Goal: Task Accomplishment & Management: Manage account settings

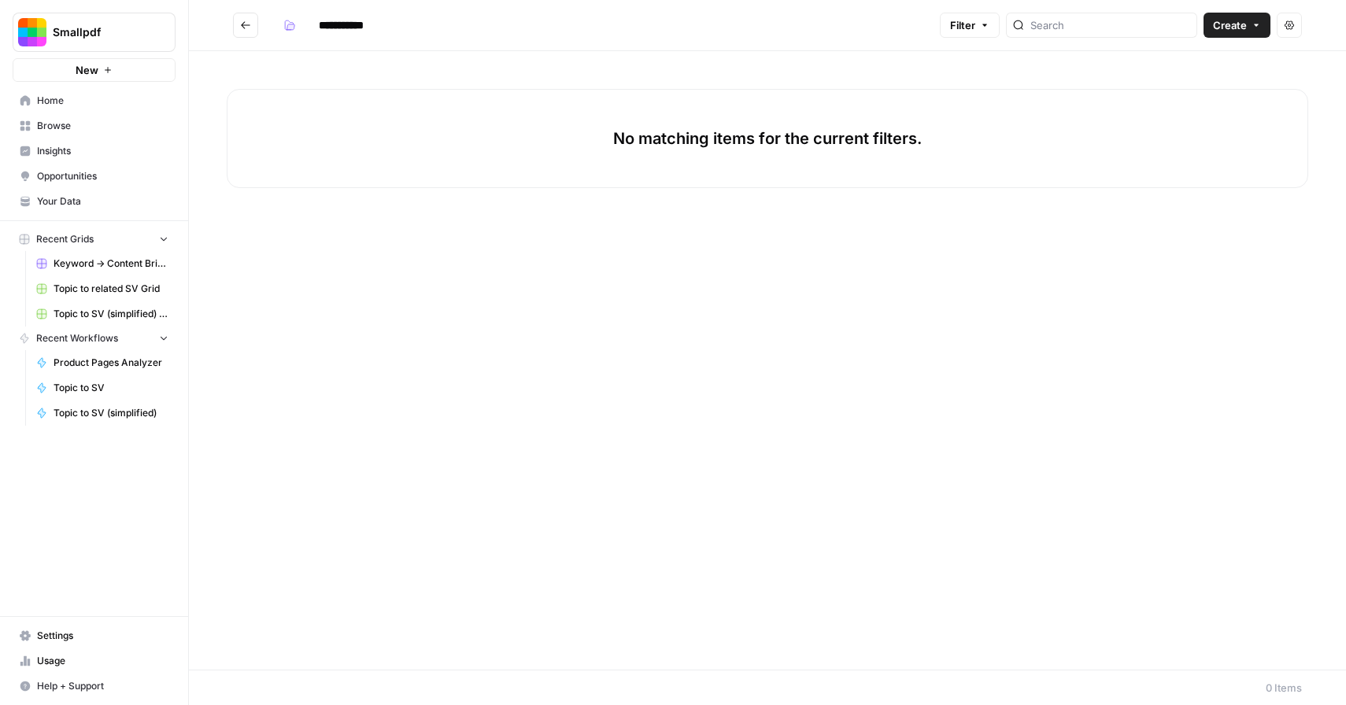
click at [109, 30] on span "Smallpdf" at bounding box center [100, 32] width 95 height 16
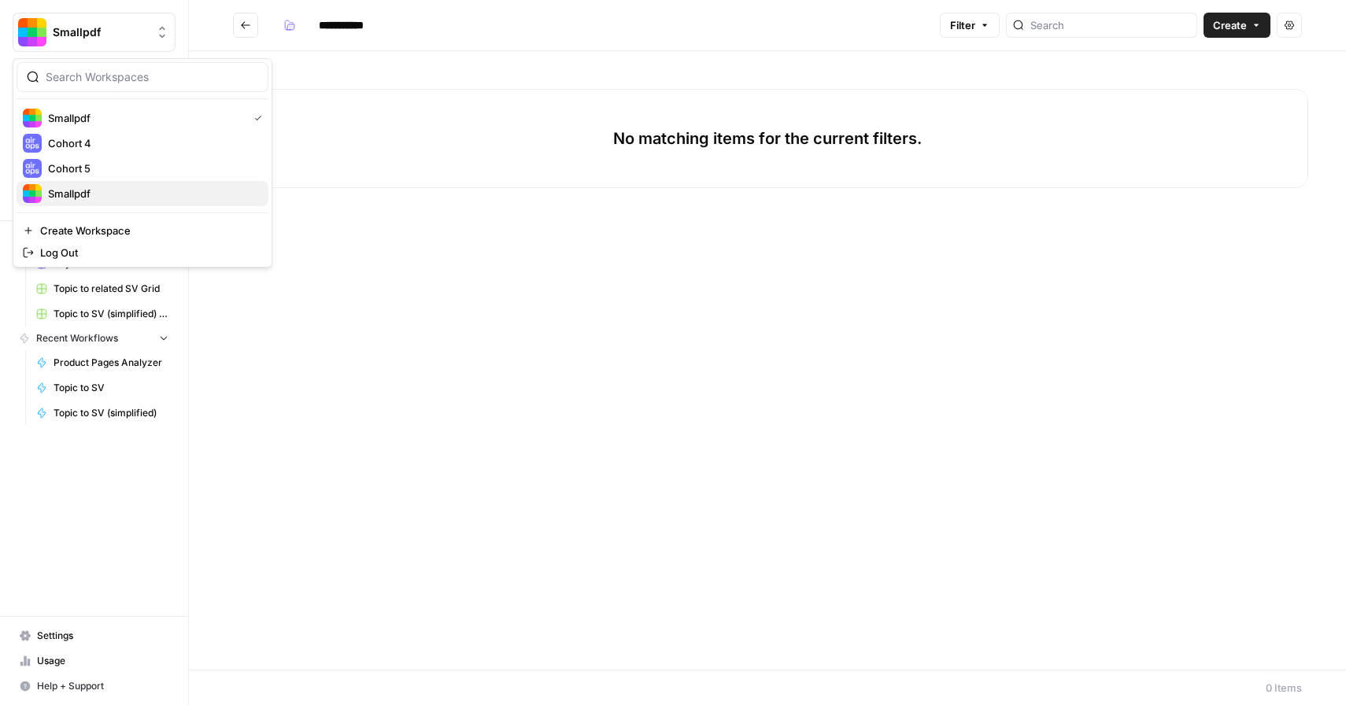
click at [91, 195] on span "Smallpdf" at bounding box center [152, 194] width 208 height 16
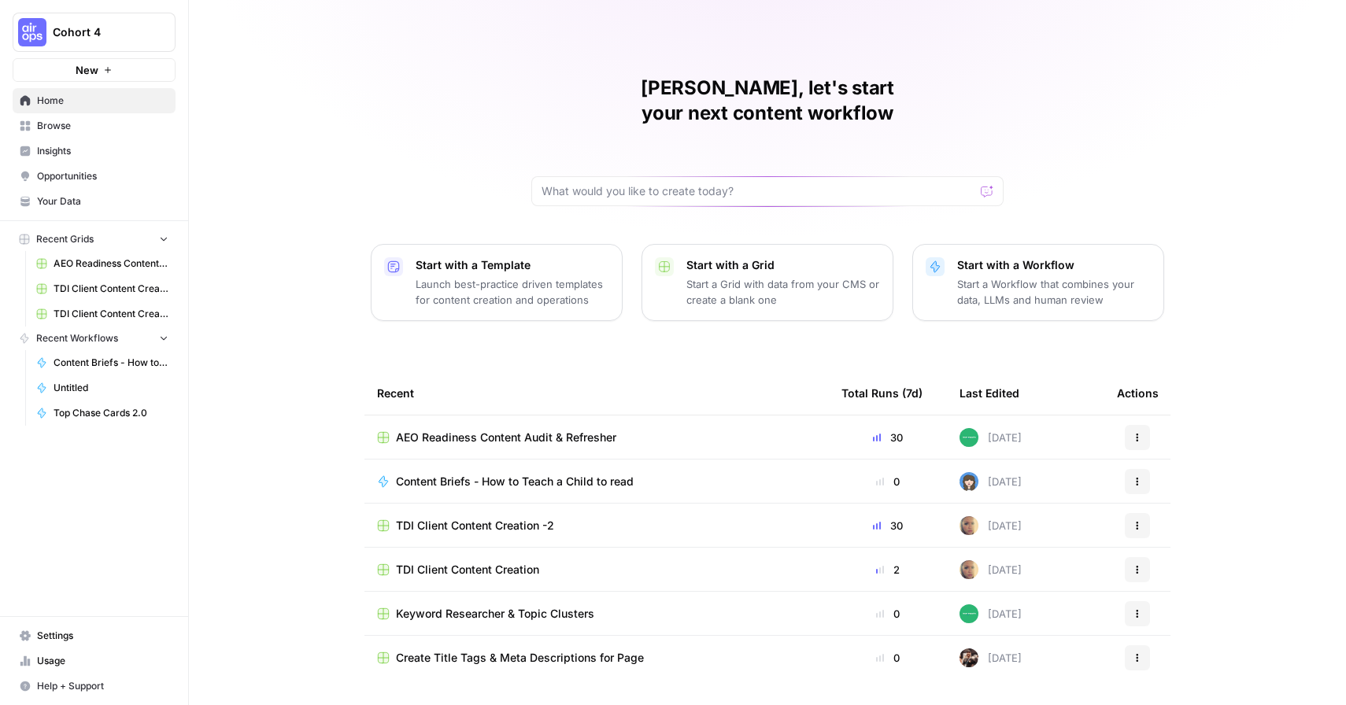
click at [57, 641] on span "Settings" at bounding box center [102, 636] width 131 height 14
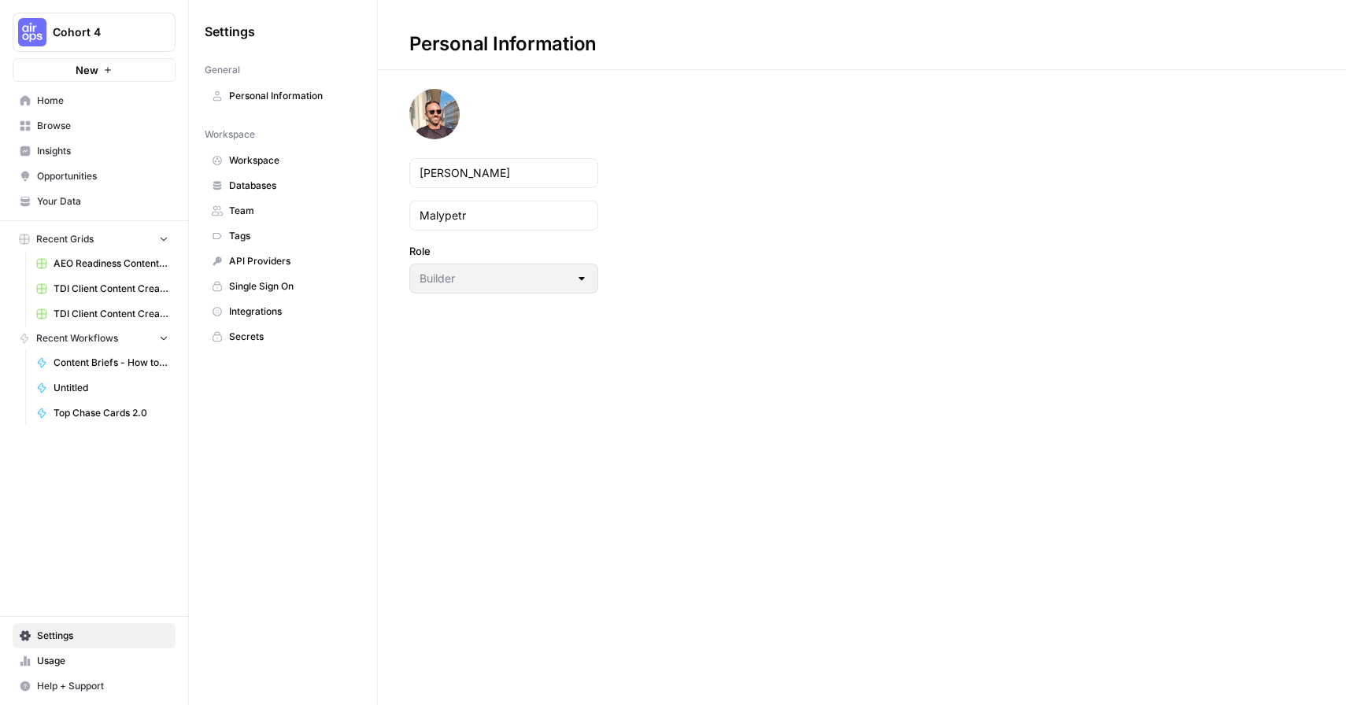
click at [254, 162] on span "Workspace" at bounding box center [291, 161] width 125 height 14
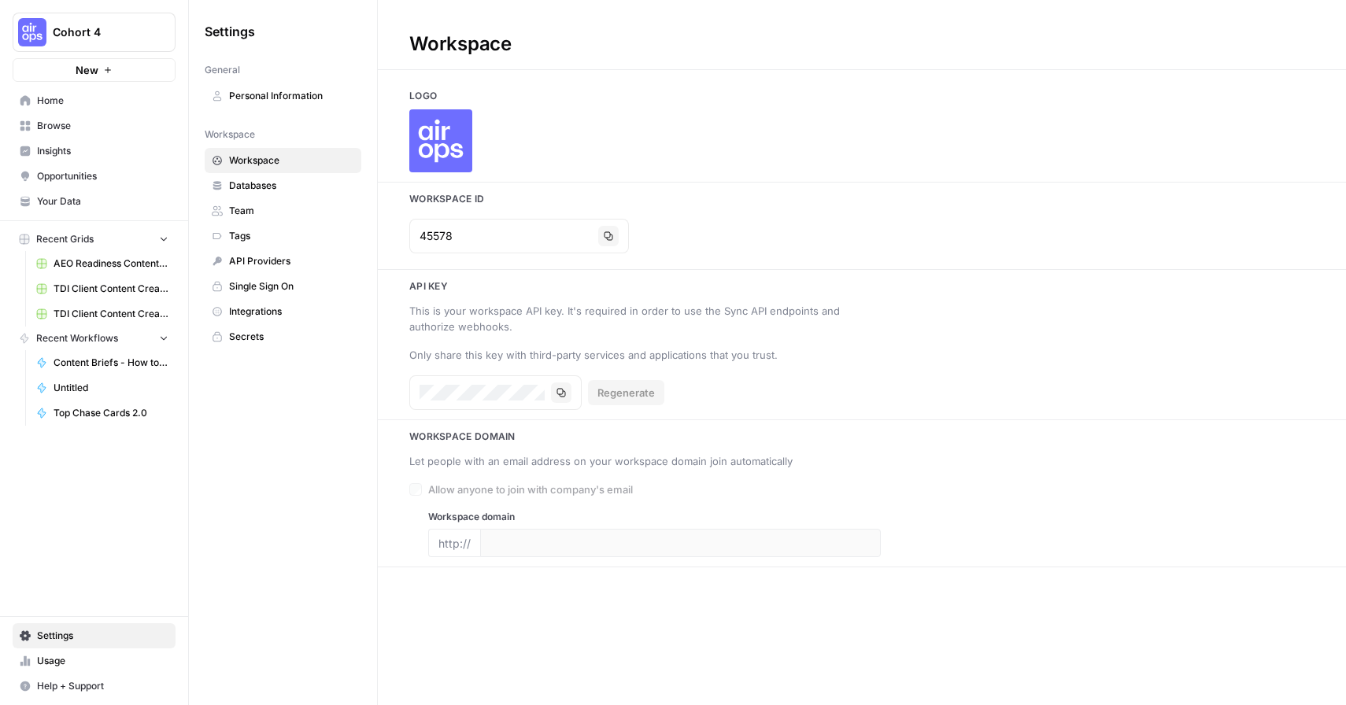
click at [270, 204] on span "Team" at bounding box center [291, 211] width 125 height 14
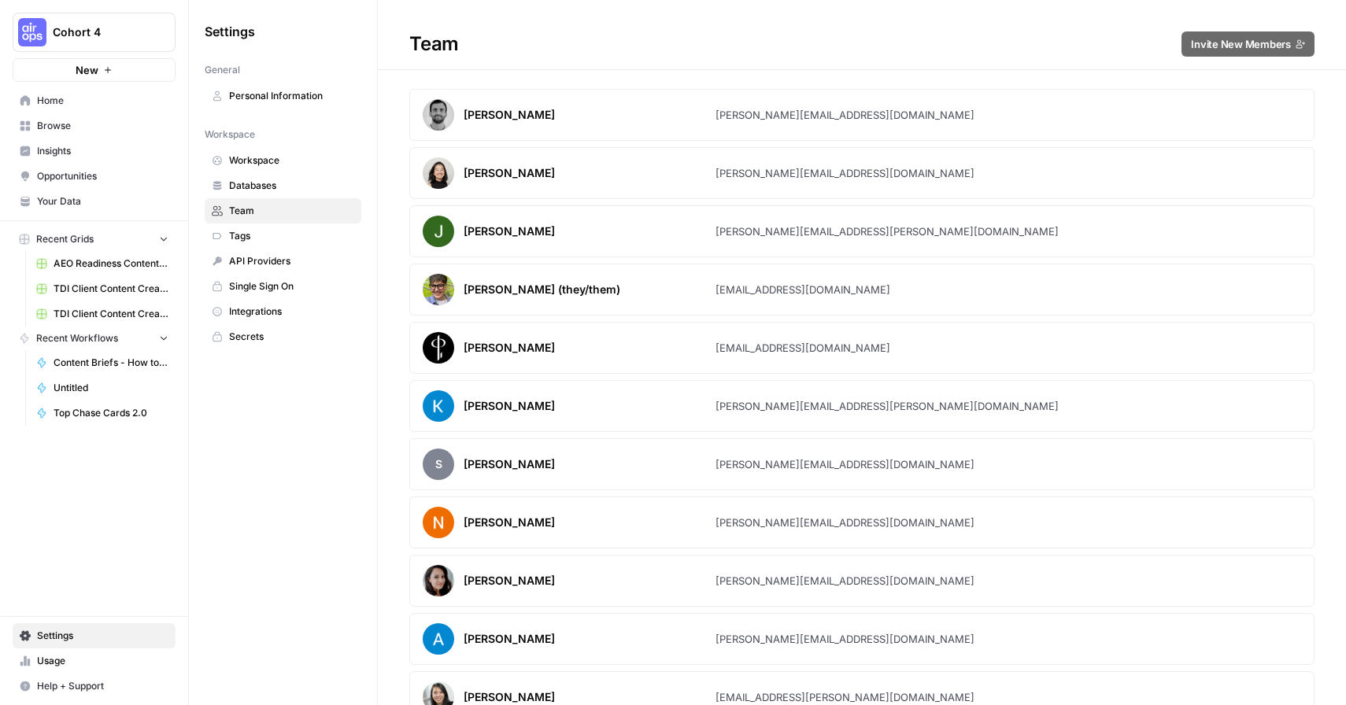
scroll to position [1860, 0]
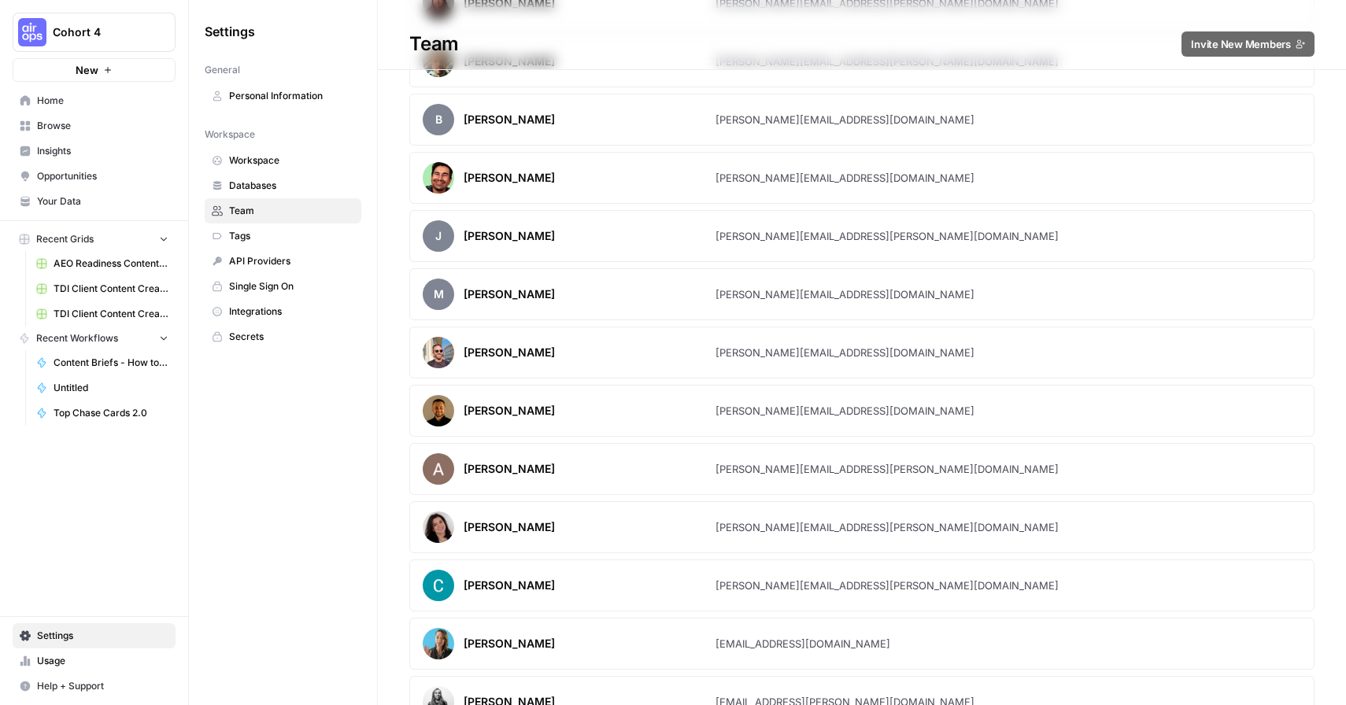
click at [1157, 357] on article "Filip Malypetr filip.malypetr@smallpdf.com" at bounding box center [861, 353] width 905 height 52
drag, startPoint x: 711, startPoint y: 365, endPoint x: 568, endPoint y: 358, distance: 142.6
click at [710, 364] on div "Filip Malypetr" at bounding box center [569, 352] width 293 height 31
click at [489, 354] on div "Filip Malypetr" at bounding box center [509, 353] width 91 height 16
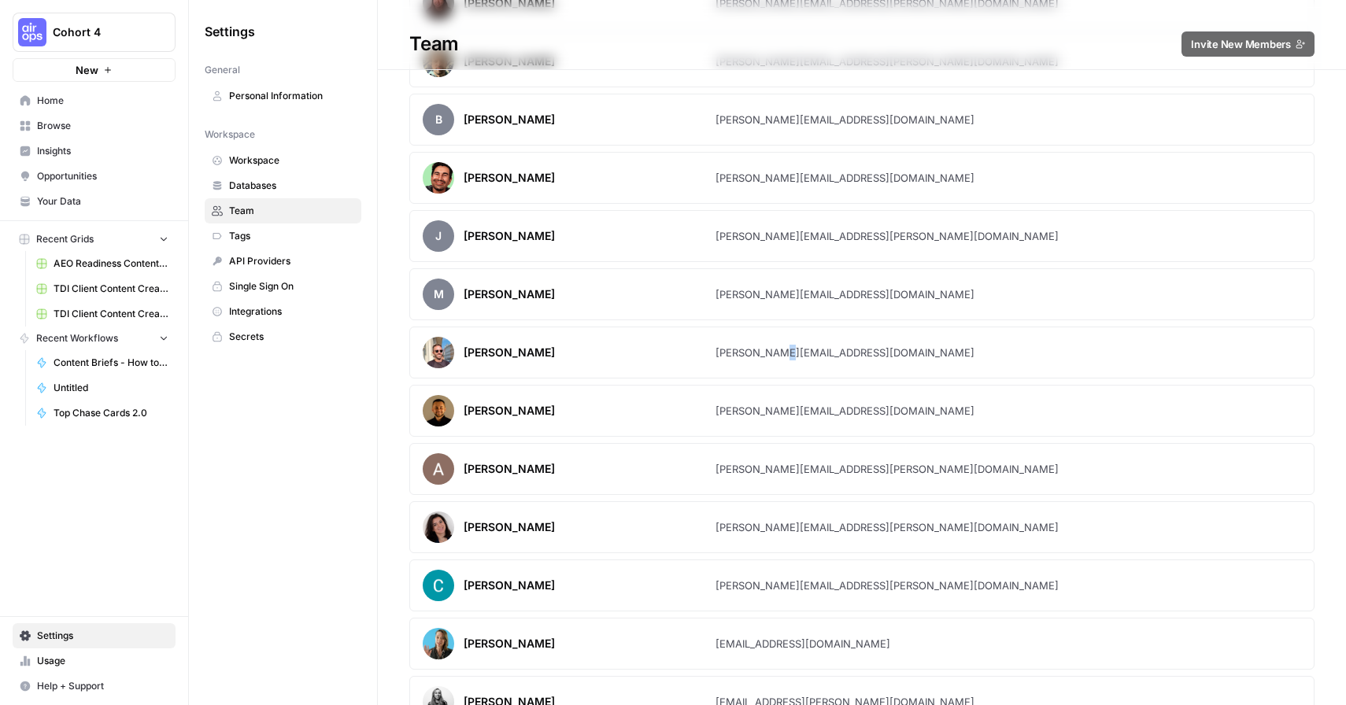
click at [764, 356] on div "filip.malypetr@smallpdf.com" at bounding box center [845, 353] width 259 height 16
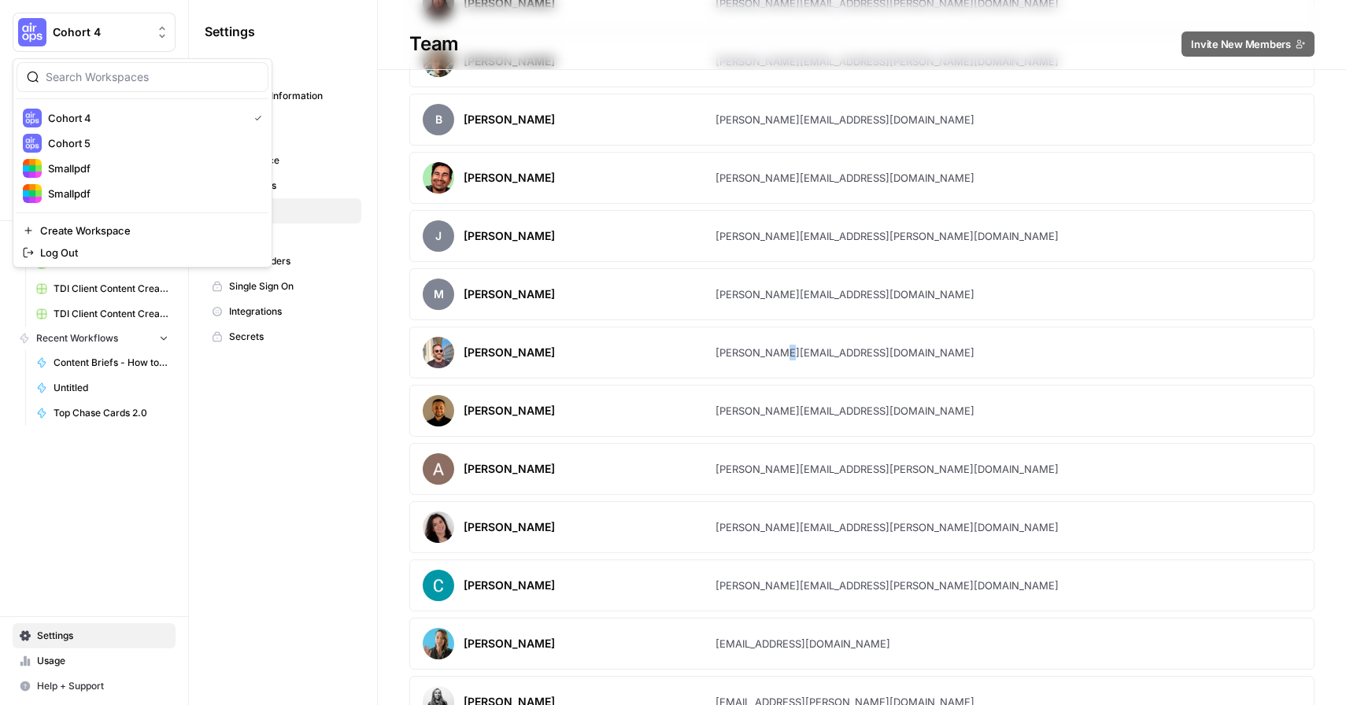
click at [72, 31] on span "Cohort 4" at bounding box center [100, 32] width 95 height 16
click at [82, 162] on span "Smallpdf" at bounding box center [152, 169] width 208 height 16
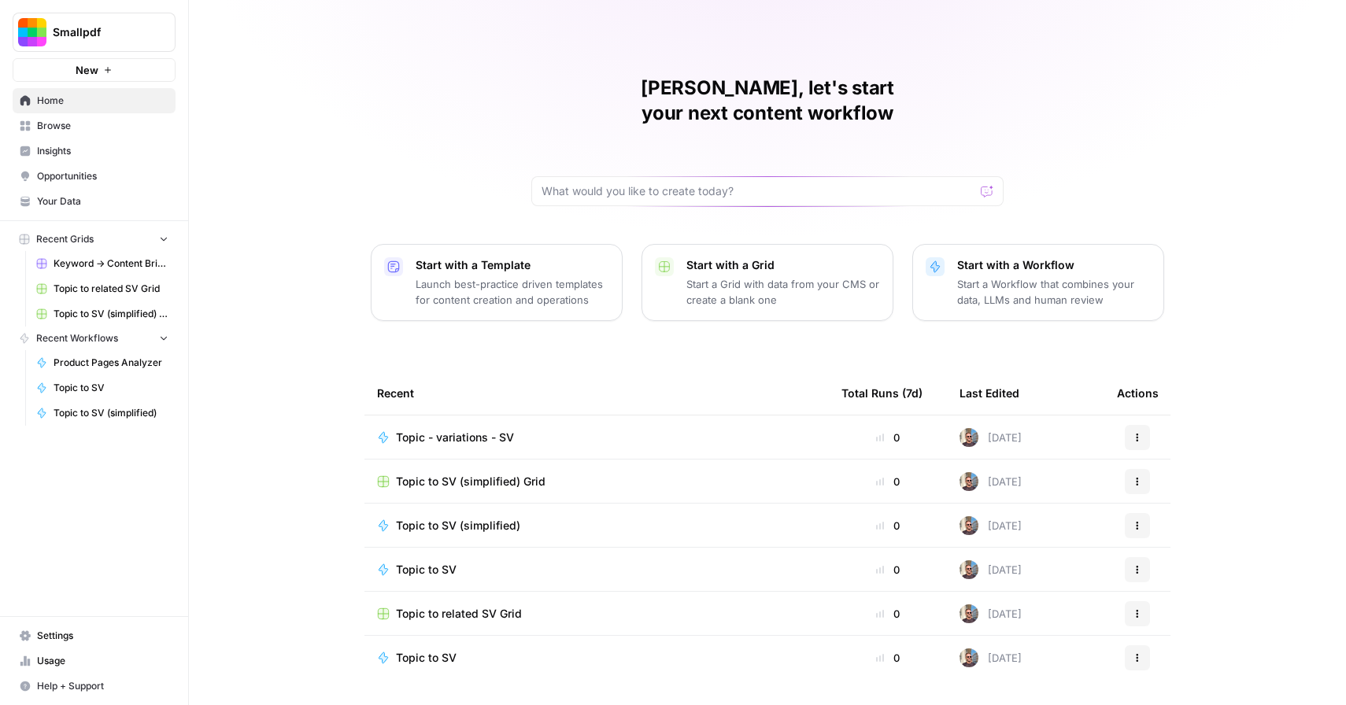
click at [70, 127] on span "Browse" at bounding box center [102, 126] width 131 height 14
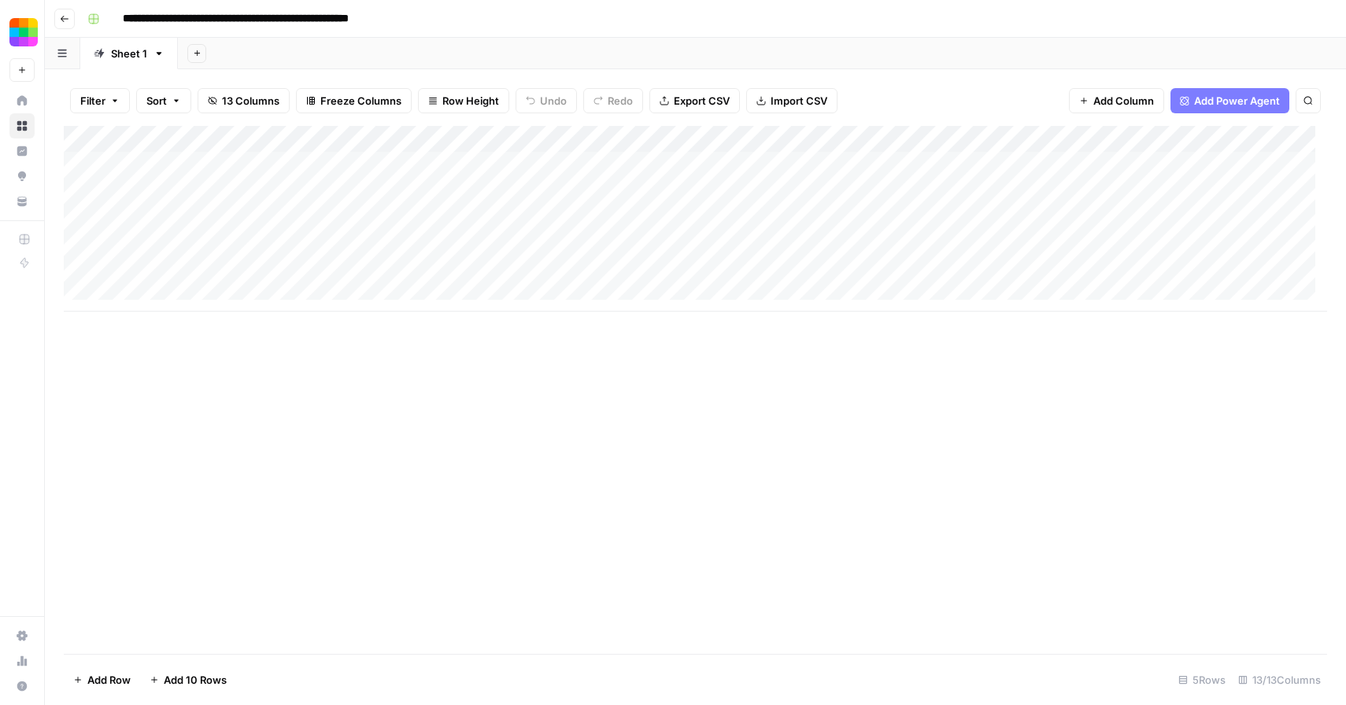
click at [934, 139] on div "Add Column" at bounding box center [696, 219] width 1264 height 186
click at [503, 426] on div "Add Column" at bounding box center [696, 390] width 1264 height 528
click at [757, 428] on div "Add Column" at bounding box center [696, 390] width 1264 height 528
click at [65, 21] on icon "button" at bounding box center [64, 18] width 9 height 9
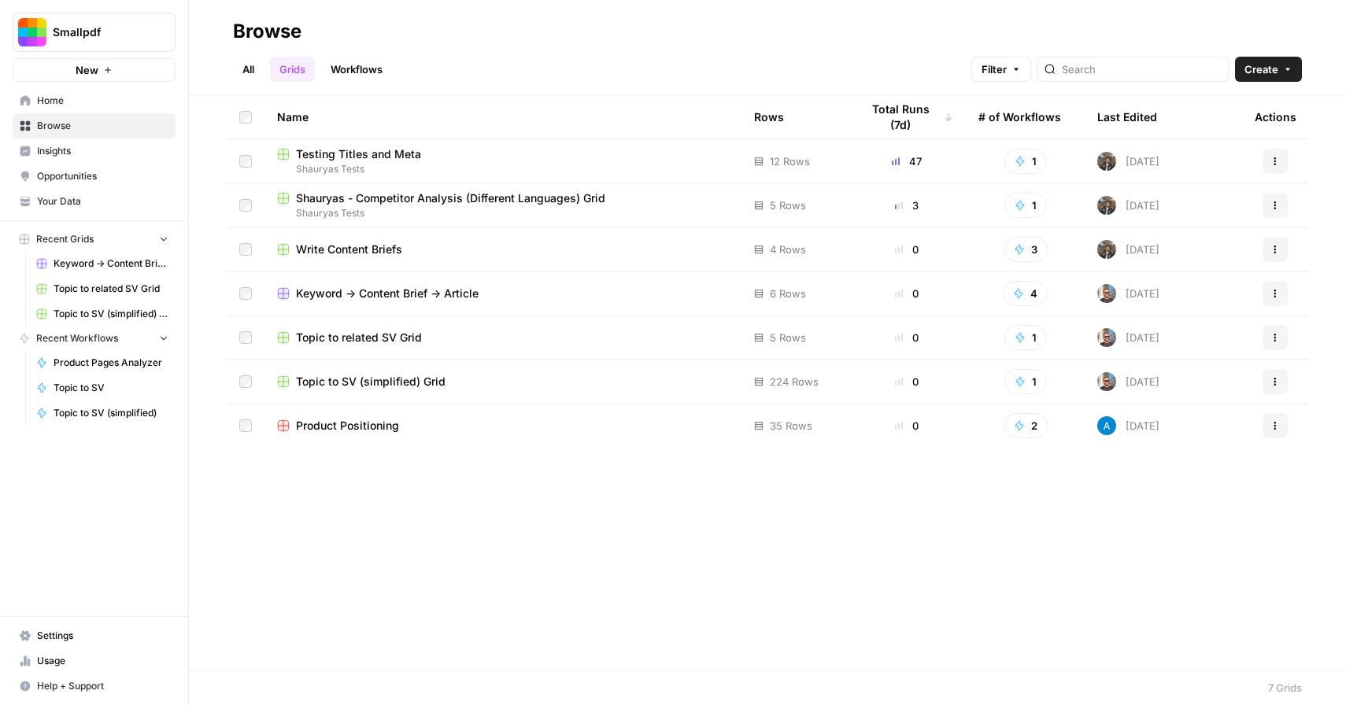
click at [548, 573] on div "Name Rows Total Runs (7d) # of Workflows Last Edited Actions Testing Titles and…" at bounding box center [767, 382] width 1157 height 575
click at [454, 573] on div "Name Rows Total Runs (7d) # of Workflows Last Edited Actions Testing Titles and…" at bounding box center [767, 382] width 1157 height 575
click at [445, 504] on div "Name Rows Total Runs (7d) # of Workflows Last Edited Actions Testing Titles and…" at bounding box center [767, 382] width 1157 height 575
click at [94, 30] on span "Smallpdf" at bounding box center [100, 32] width 95 height 16
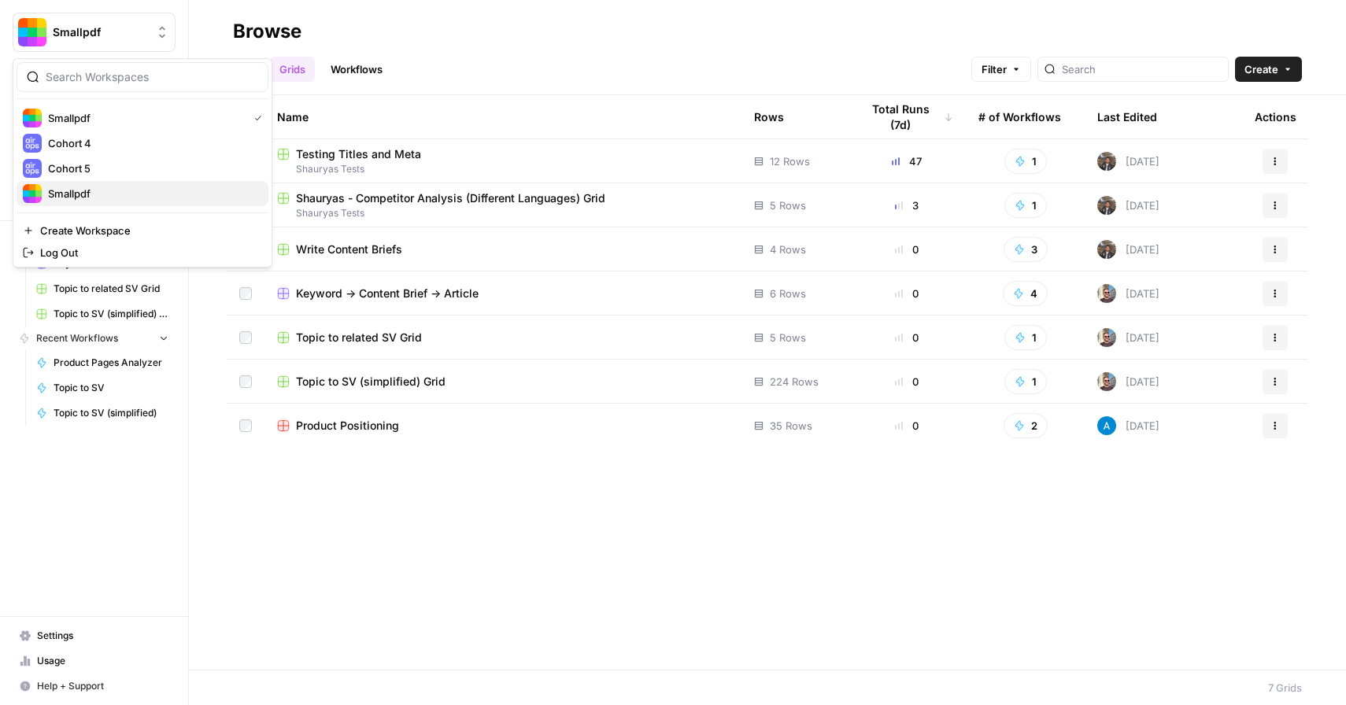
click at [95, 187] on span "Smallpdf" at bounding box center [152, 194] width 208 height 16
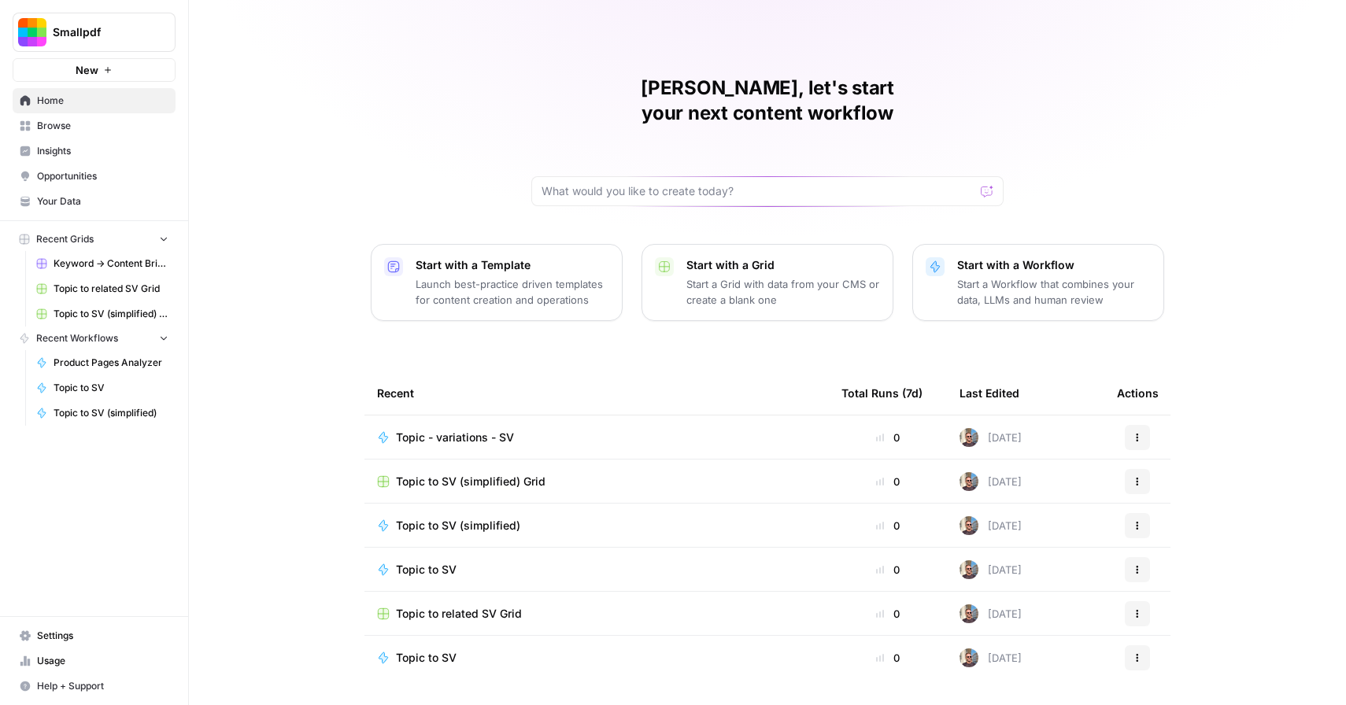
click at [76, 661] on span "Usage" at bounding box center [102, 661] width 131 height 14
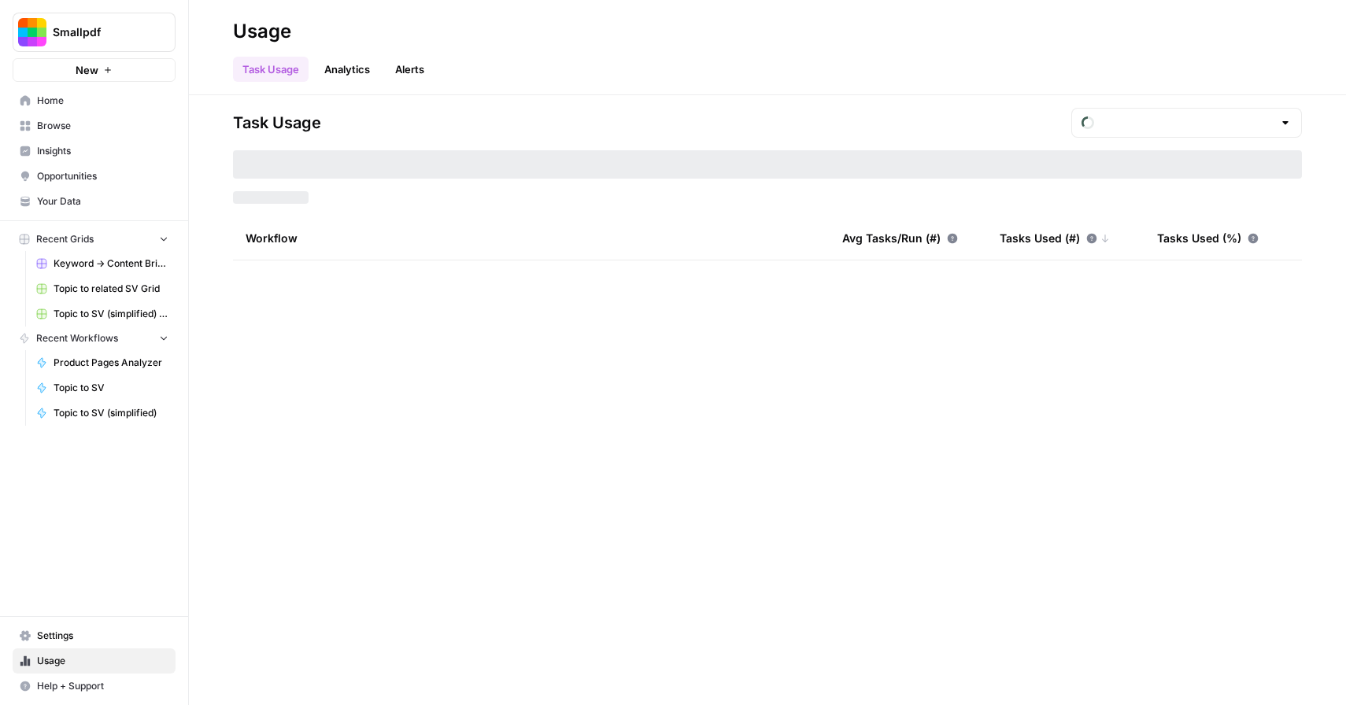
type input "September Tasks"
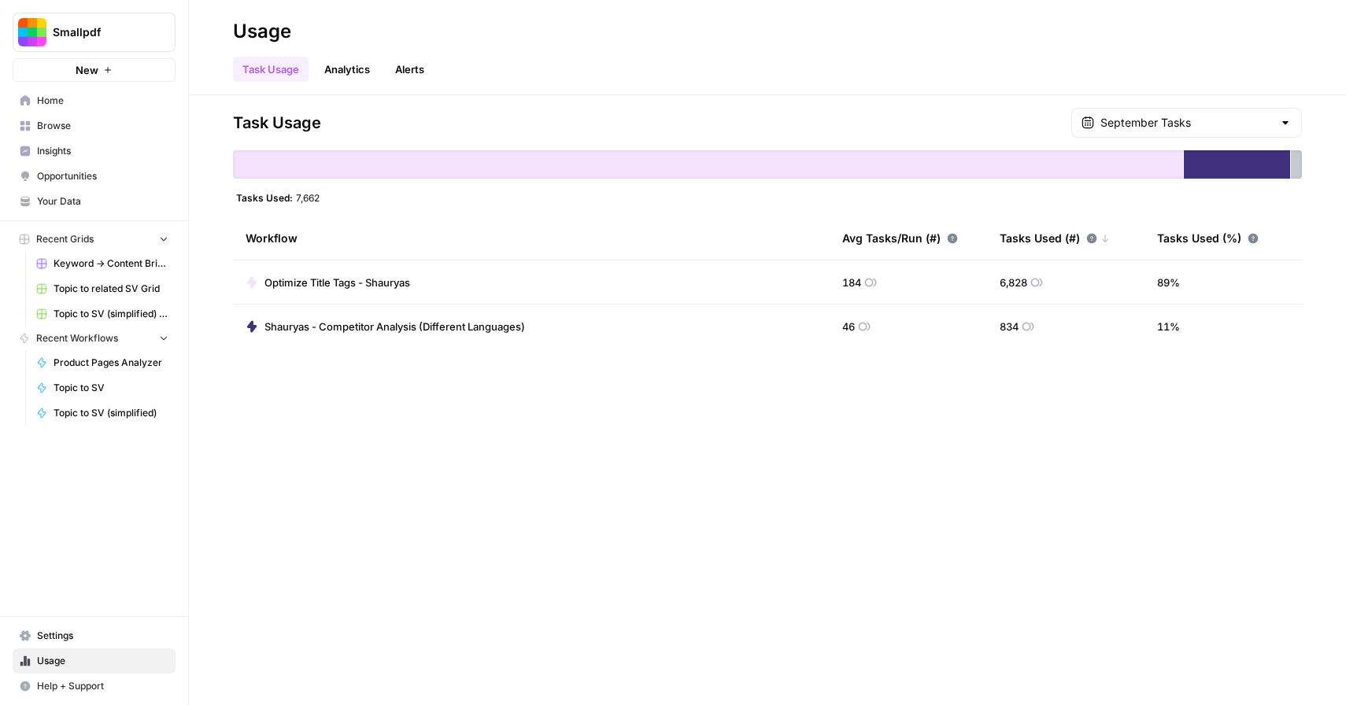
click at [979, 120] on div "Task Usage September Tasks" at bounding box center [767, 123] width 1069 height 30
click at [646, 394] on div "Task Usage September Tasks Tasks Used: 7,662 Workflow Avg Tasks/Run (#) Tasks U…" at bounding box center [767, 400] width 1157 height 610
click at [330, 60] on link "Analytics" at bounding box center [347, 69] width 65 height 25
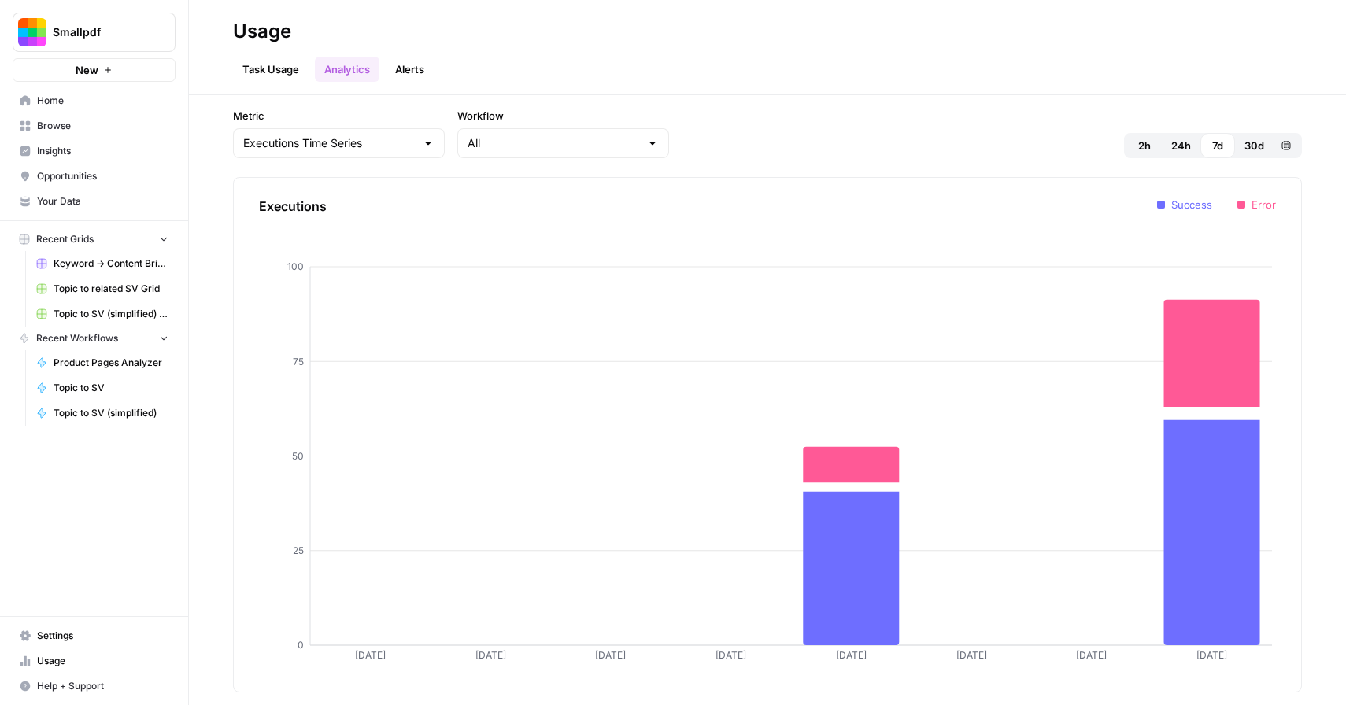
click at [283, 65] on link "Task Usage" at bounding box center [271, 69] width 76 height 25
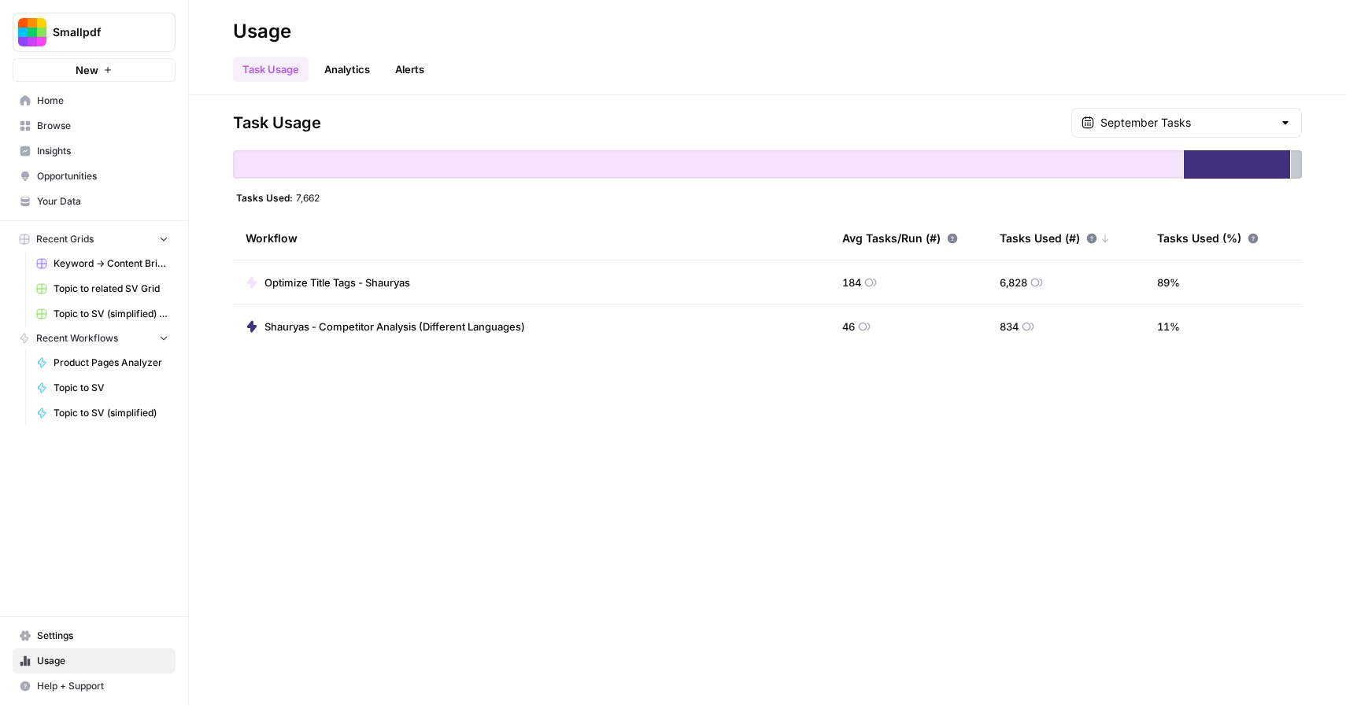
click at [65, 117] on link "Browse" at bounding box center [94, 125] width 163 height 25
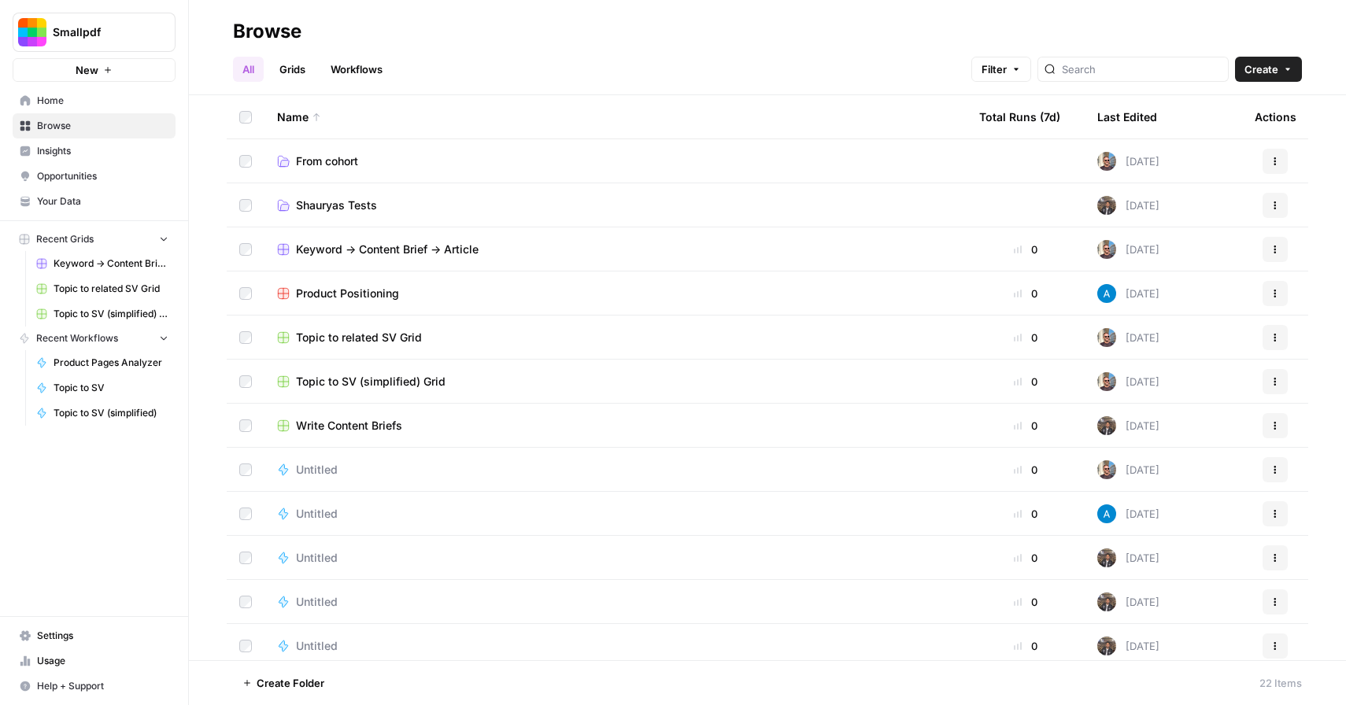
click at [1257, 67] on span "Create" at bounding box center [1262, 69] width 34 height 16
click at [1232, 107] on span "Folder" at bounding box center [1238, 106] width 88 height 16
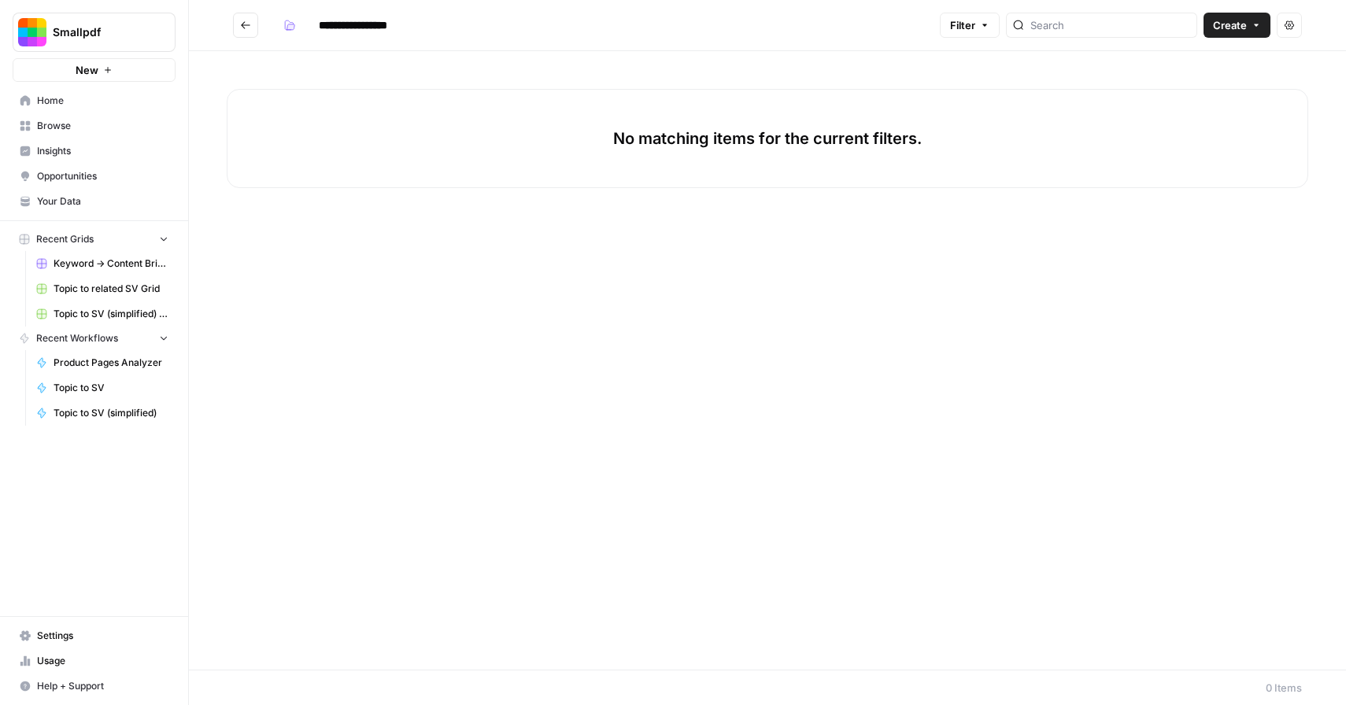
type input "**********"
click at [902, 271] on div "No matching items for the current filters." at bounding box center [767, 360] width 1157 height 619
click at [383, 59] on div "No matching items for the current filters." at bounding box center [767, 360] width 1157 height 619
click at [239, 24] on button "Go back" at bounding box center [245, 25] width 25 height 25
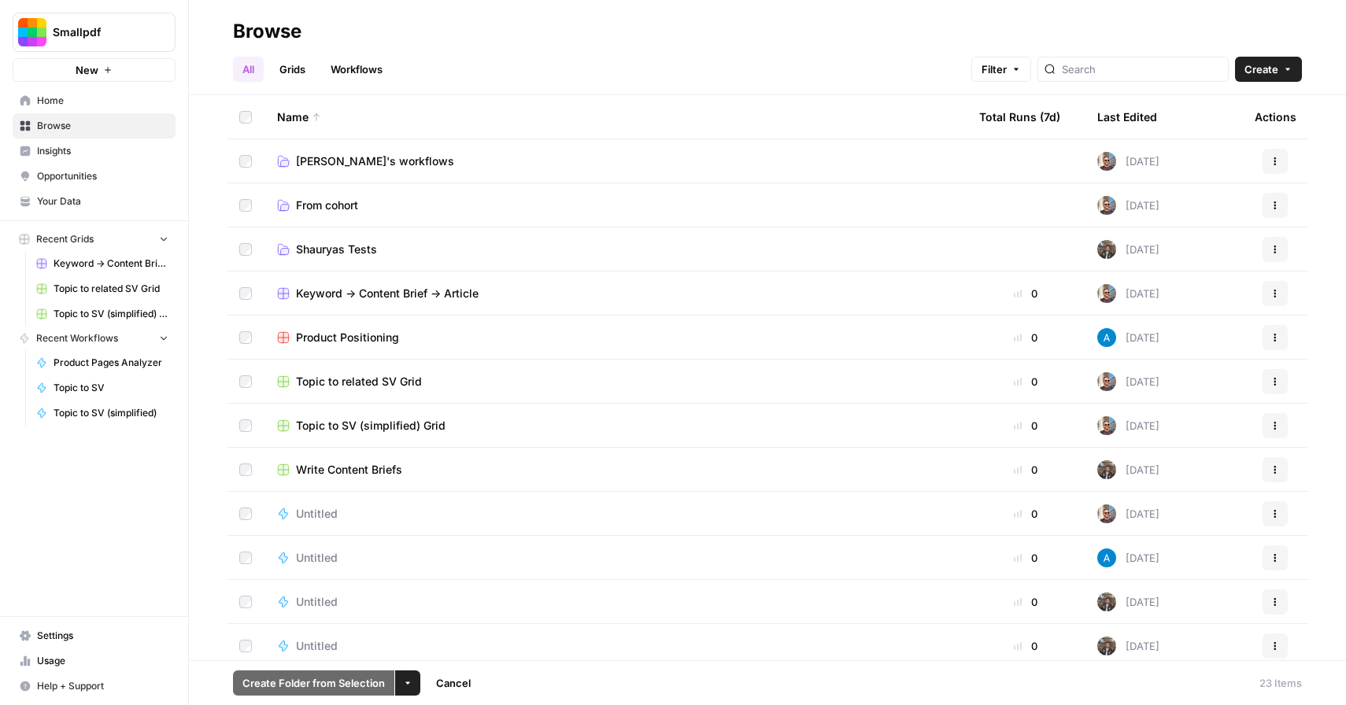
click at [414, 680] on button "More Options" at bounding box center [407, 683] width 25 height 25
click at [446, 643] on span "Delete" at bounding box center [444, 647] width 39 height 16
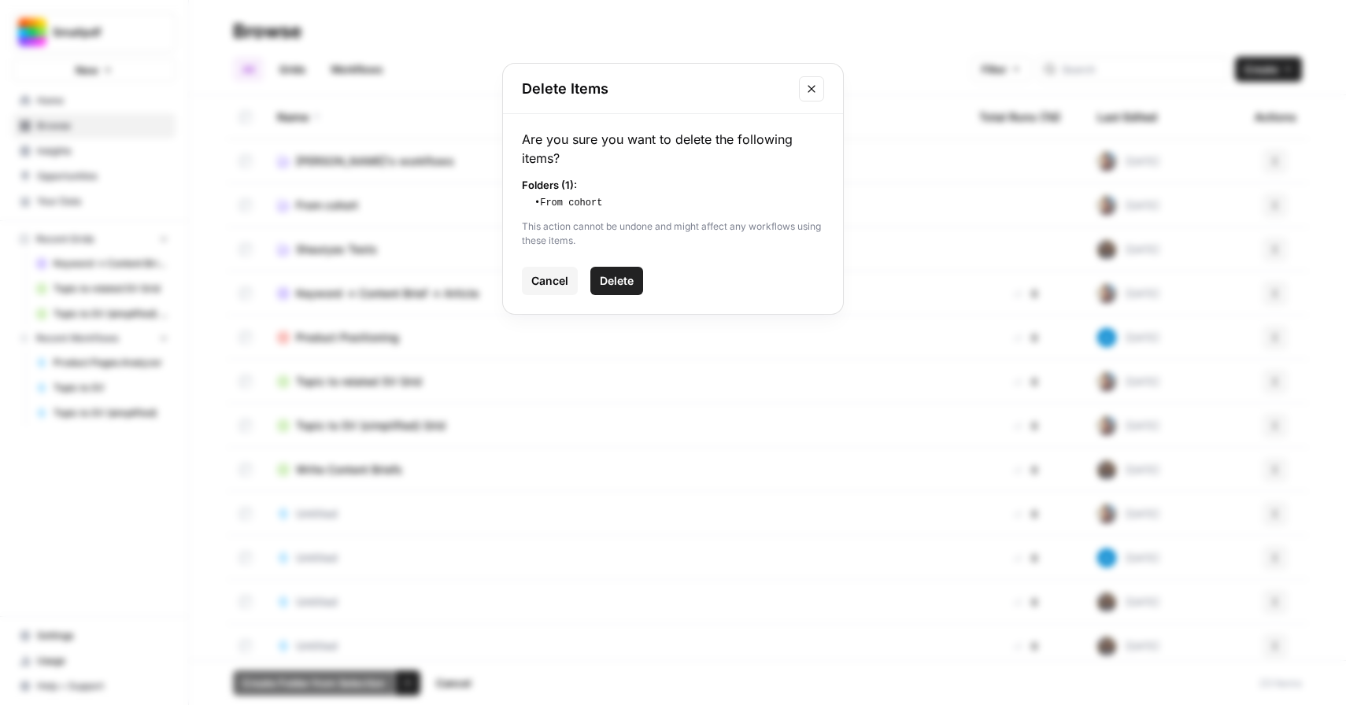
click at [627, 276] on span "Delete" at bounding box center [617, 281] width 34 height 16
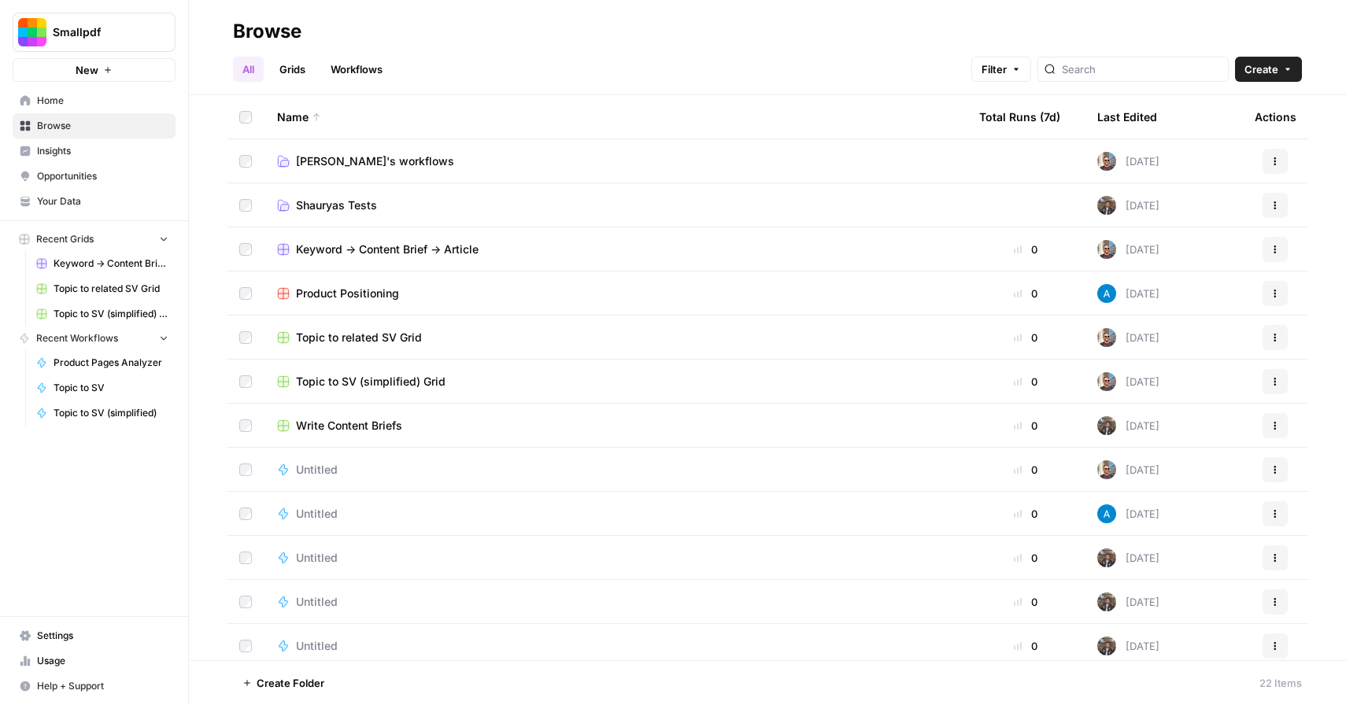
click at [343, 161] on span "[PERSON_NAME]'s workflows" at bounding box center [375, 162] width 158 height 16
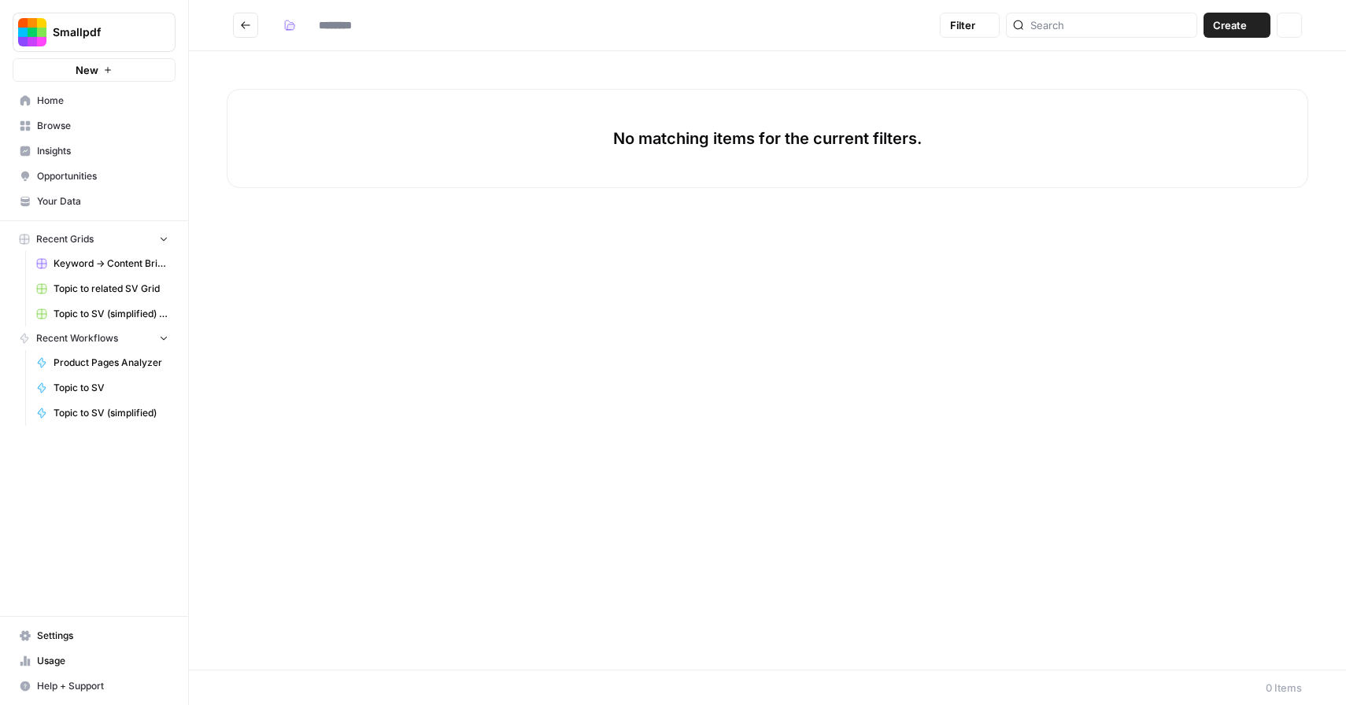
type input "**********"
